Goal: Ask a question

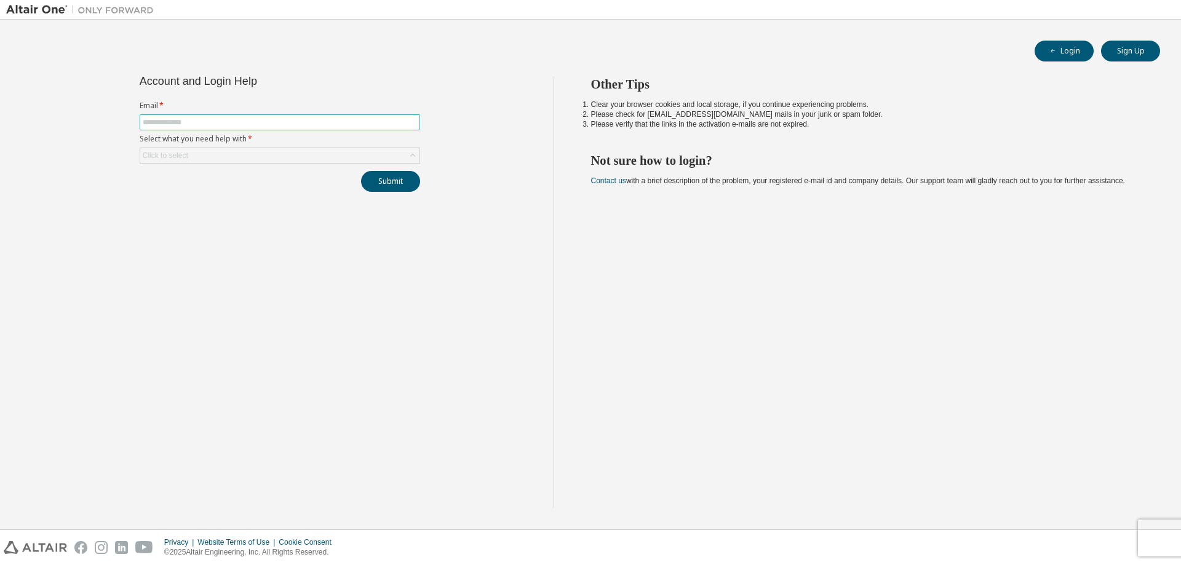
click at [211, 121] on input "text" at bounding box center [280, 122] width 274 height 10
type input "**********"
click at [244, 156] on div "Click to select" at bounding box center [279, 155] width 279 height 15
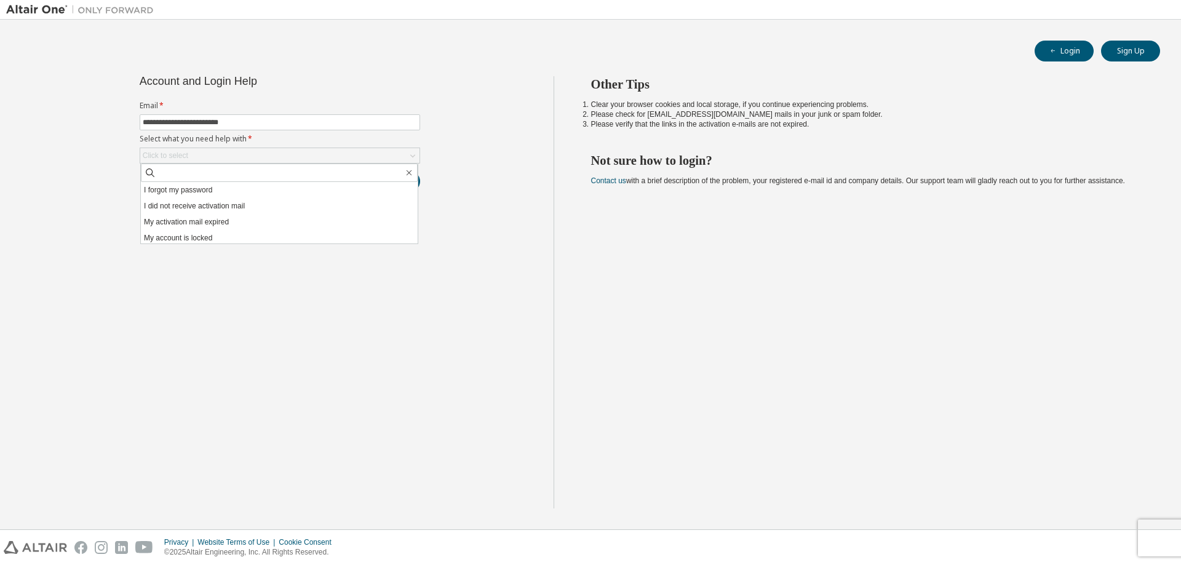
click at [466, 123] on div "**********" at bounding box center [279, 292] width 547 height 432
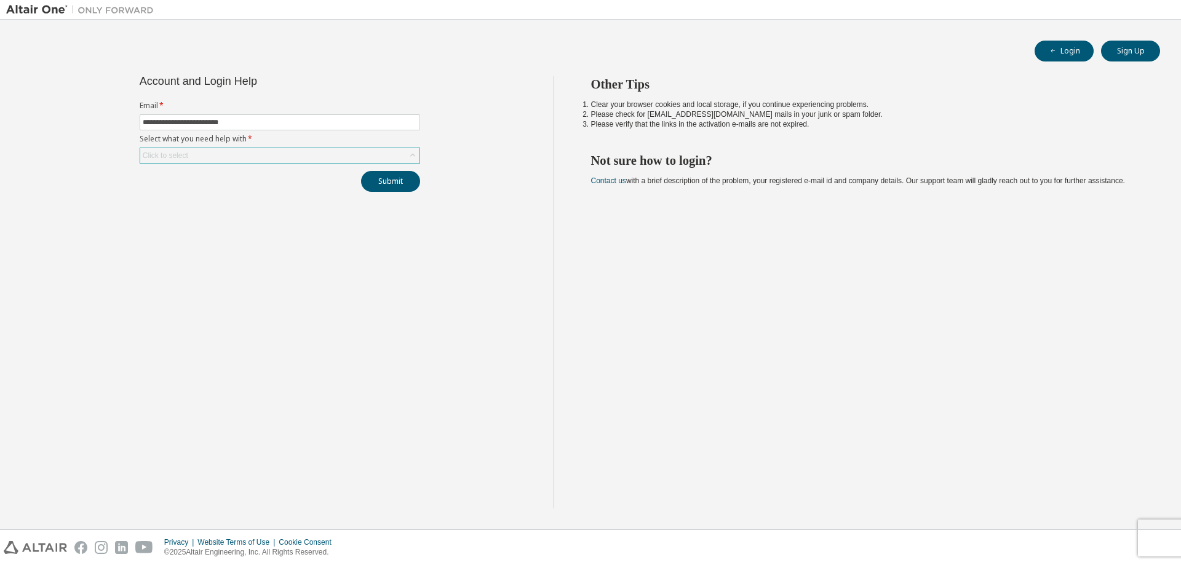
click at [257, 157] on div "Click to select" at bounding box center [279, 155] width 279 height 15
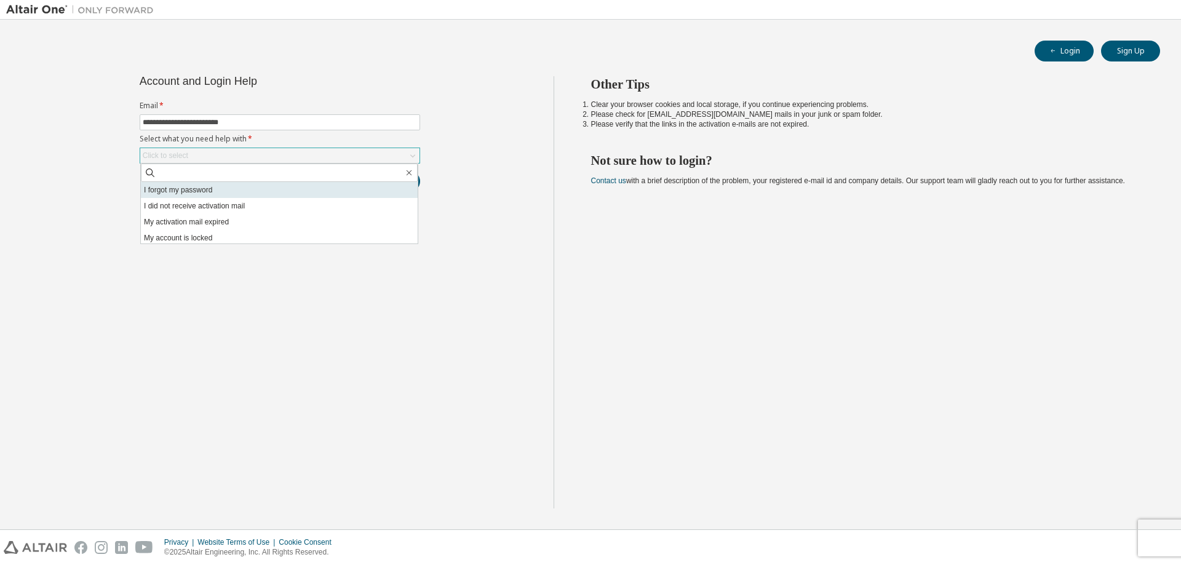
click at [203, 187] on li "I forgot my password" at bounding box center [279, 190] width 277 height 16
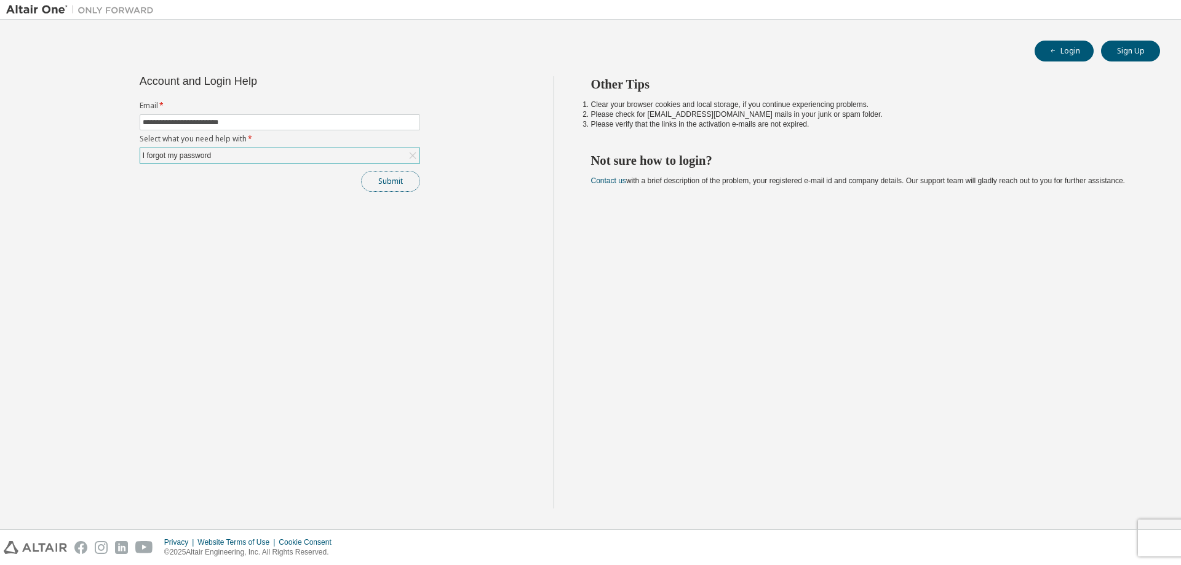
click at [407, 187] on button "Submit" at bounding box center [390, 181] width 59 height 21
click at [203, 123] on input "text" at bounding box center [280, 122] width 274 height 10
type input "**********"
click at [202, 153] on div "Click to select" at bounding box center [279, 155] width 279 height 15
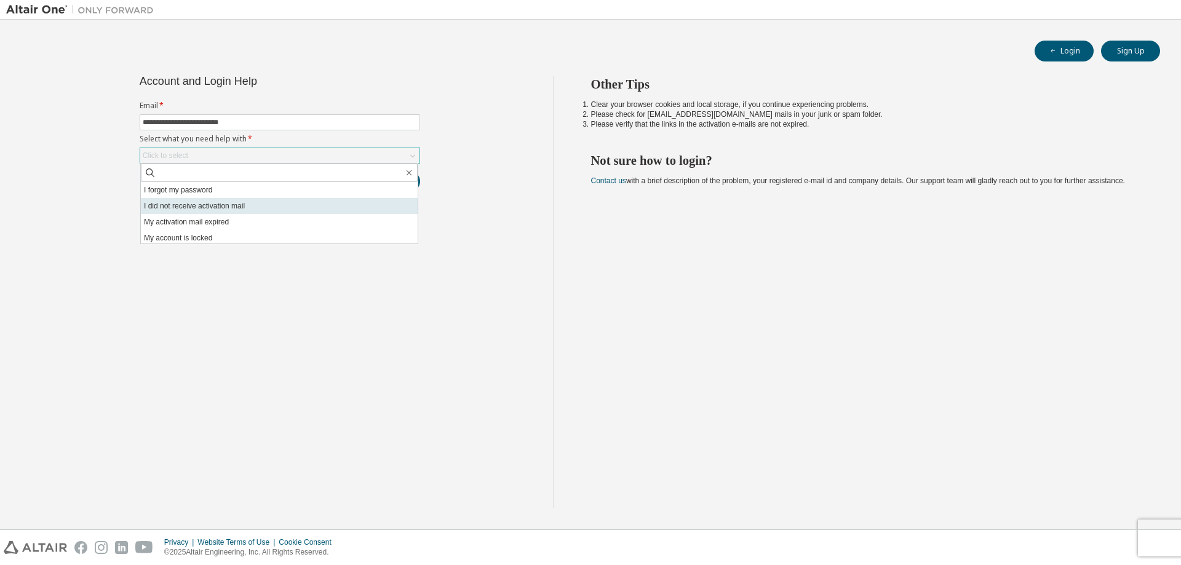
scroll to position [34, 0]
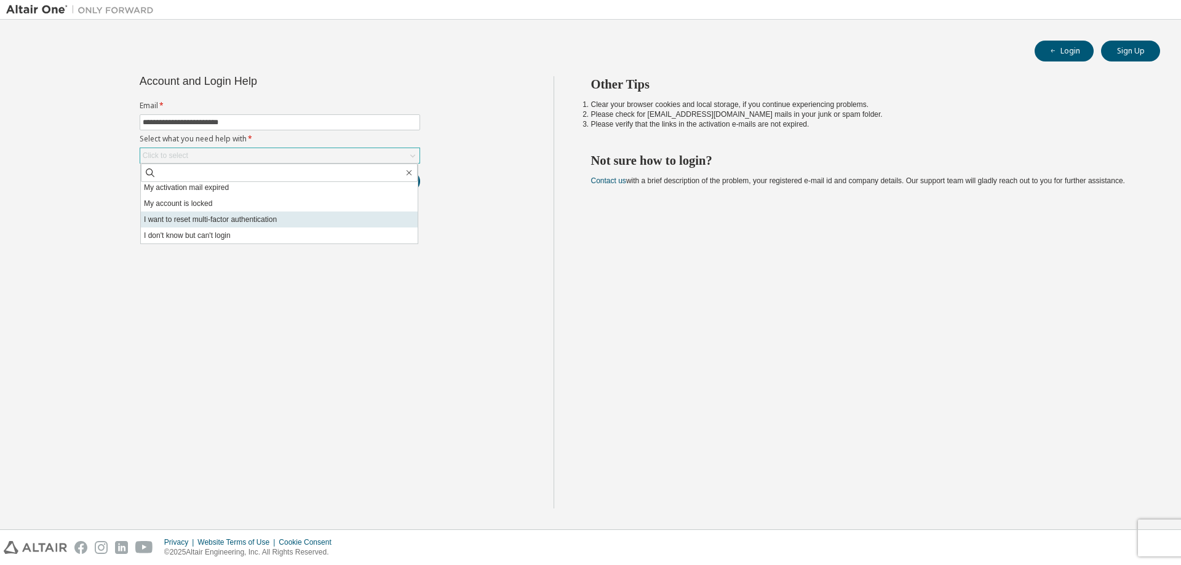
click at [247, 226] on li "I want to reset multi-factor authentication" at bounding box center [279, 220] width 277 height 16
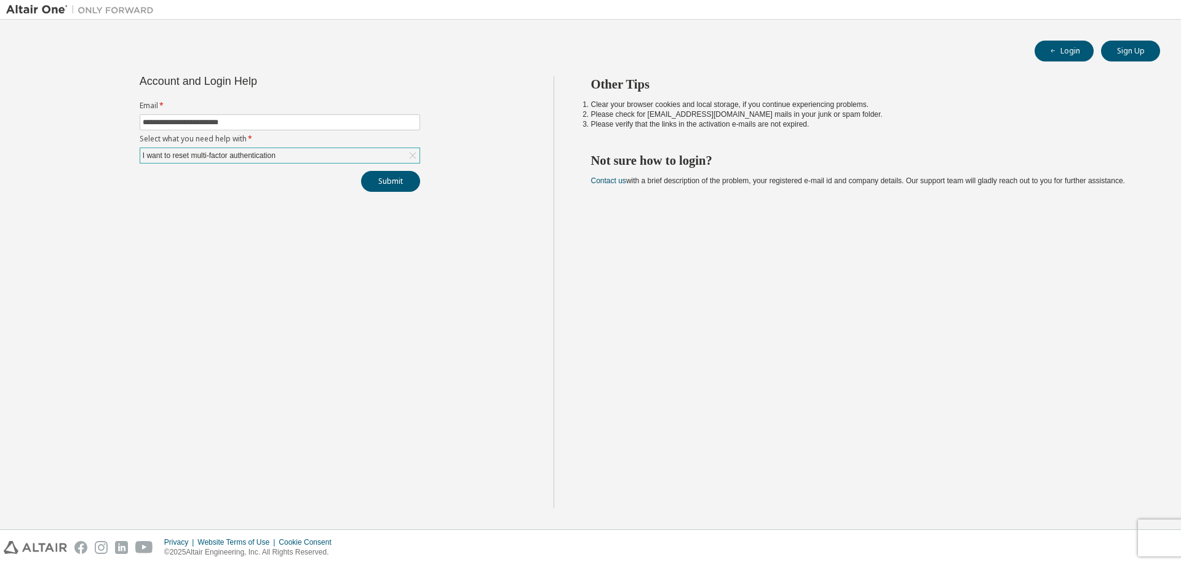
click at [348, 159] on div "I want to reset multi-factor authentication" at bounding box center [279, 155] width 279 height 15
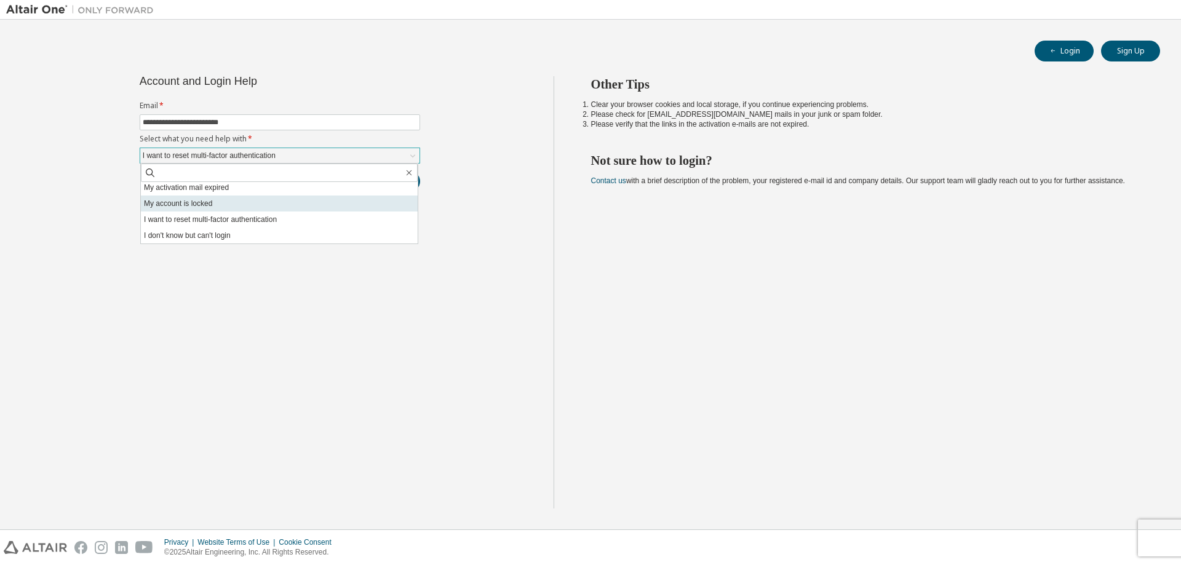
click at [201, 200] on li "My account is locked" at bounding box center [279, 204] width 277 height 16
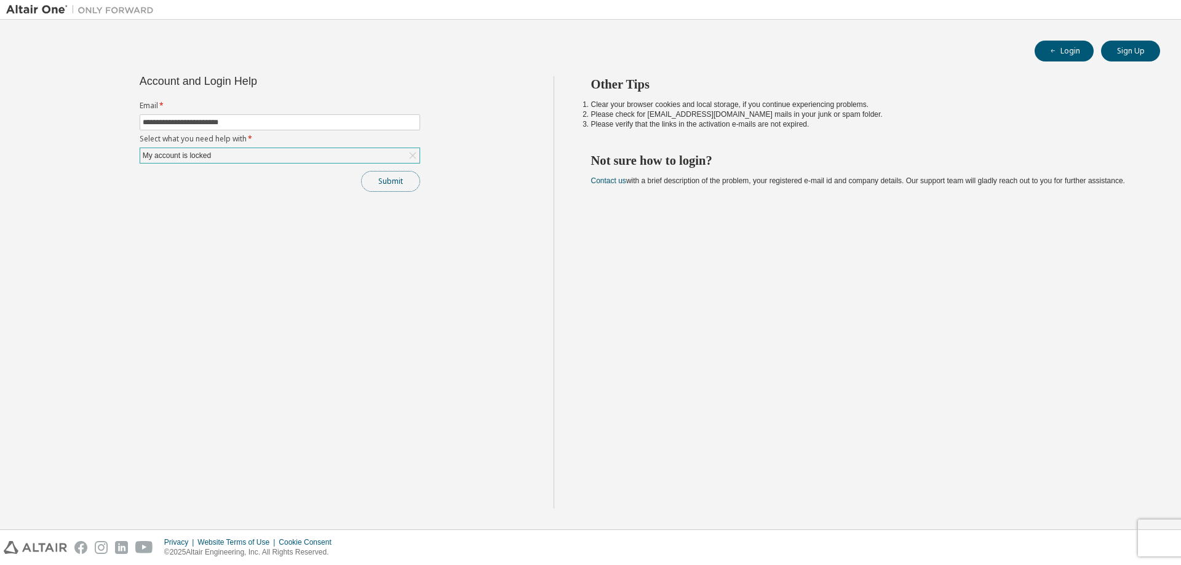
click at [389, 188] on button "Submit" at bounding box center [390, 181] width 59 height 21
click at [670, 336] on div "Other Tips Clear your browser cookies and local storage, if you continue experi…" at bounding box center [864, 292] width 622 height 432
